Goal: Information Seeking & Learning: Learn about a topic

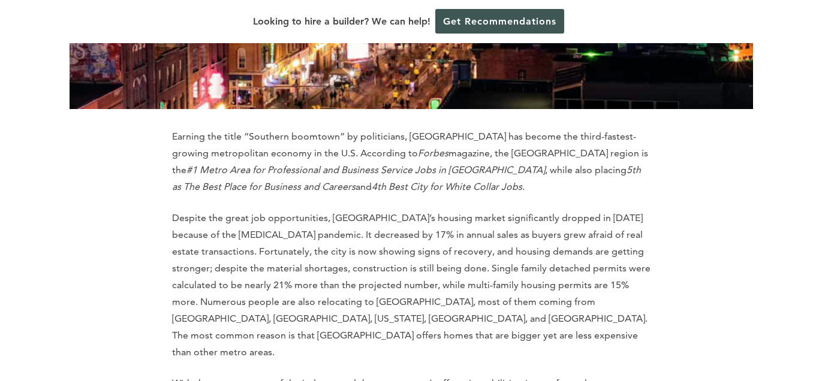
scroll to position [1275, 0]
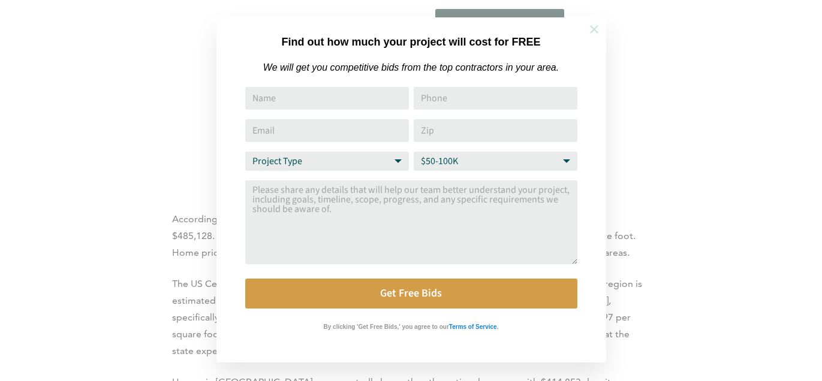
click at [598, 32] on icon at bounding box center [593, 29] width 13 height 13
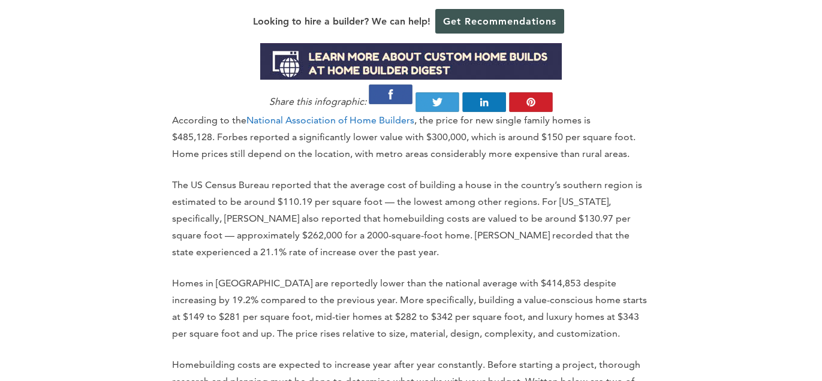
scroll to position [1375, 0]
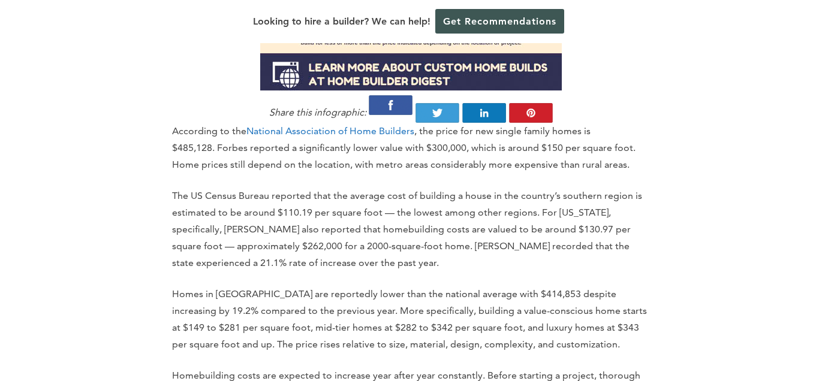
scroll to position [1375, 0]
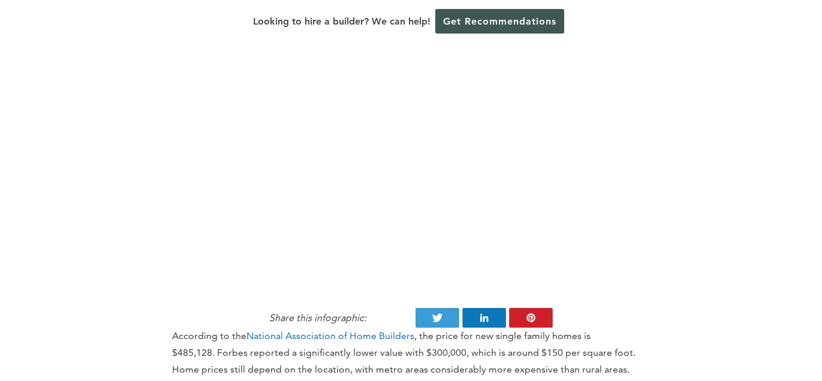
scroll to position [1375, 0]
